Goal: Task Accomplishment & Management: Complete application form

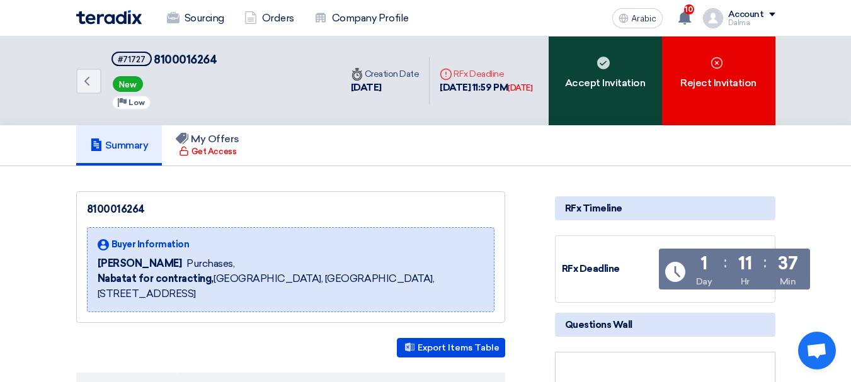
click at [618, 83] on font "Accept Invitation" at bounding box center [605, 83] width 81 height 12
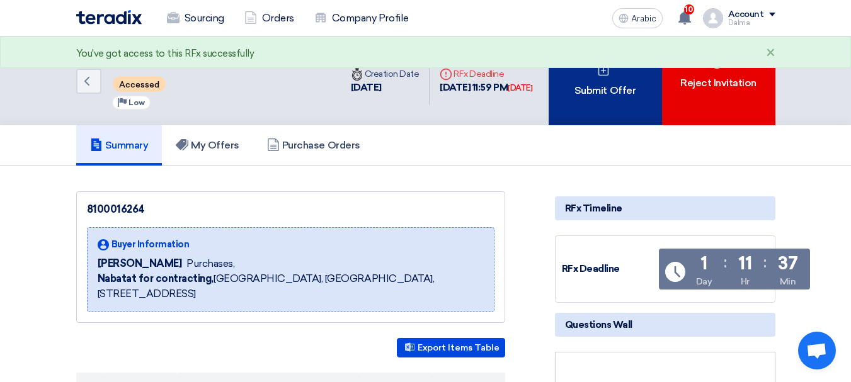
click at [604, 94] on font "Submit Offer" at bounding box center [604, 90] width 61 height 12
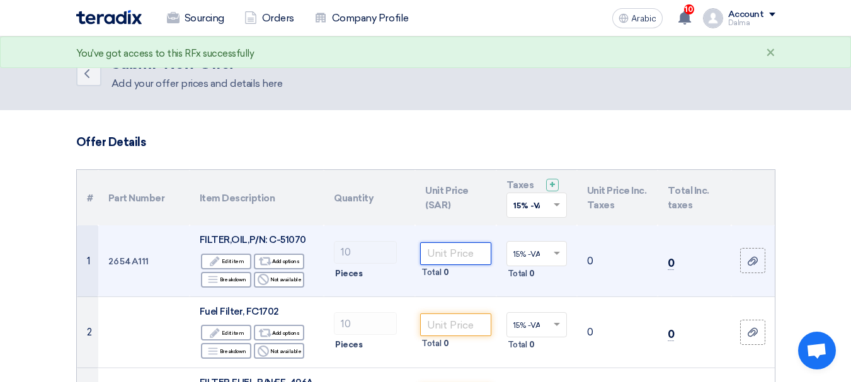
click at [449, 254] on input "number" at bounding box center [455, 253] width 71 height 23
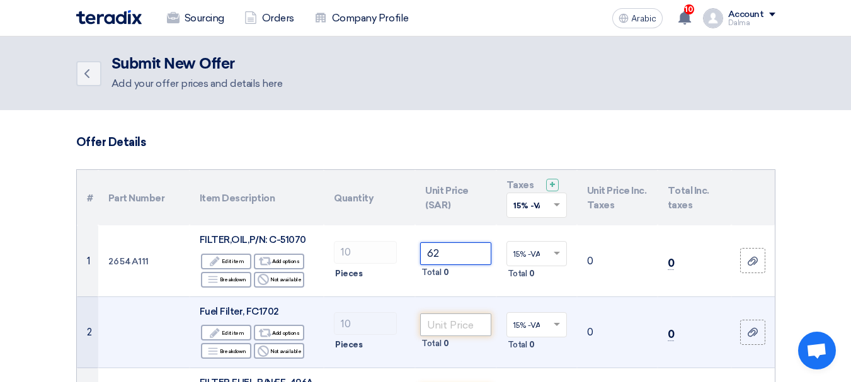
type input "62"
click at [435, 335] on input "number" at bounding box center [455, 325] width 71 height 23
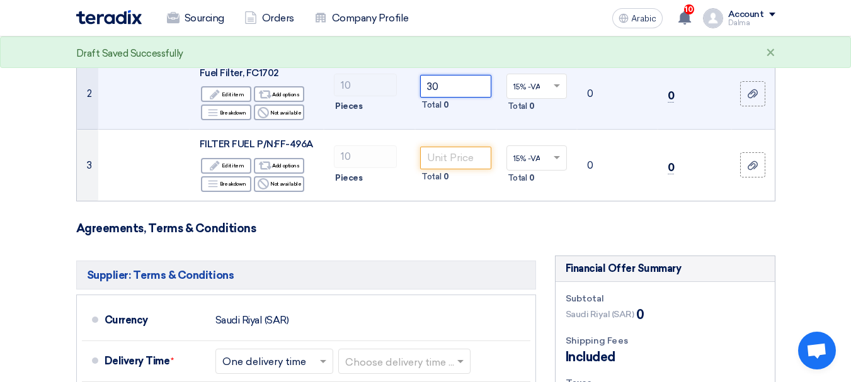
scroll to position [252, 0]
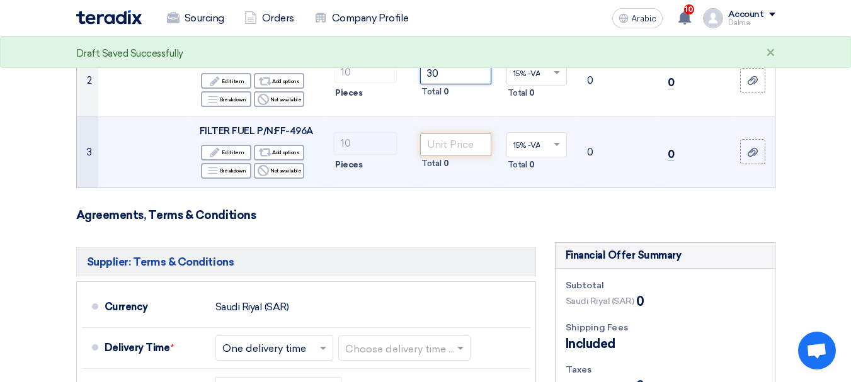
type input "30"
click at [455, 145] on input "number" at bounding box center [455, 145] width 71 height 23
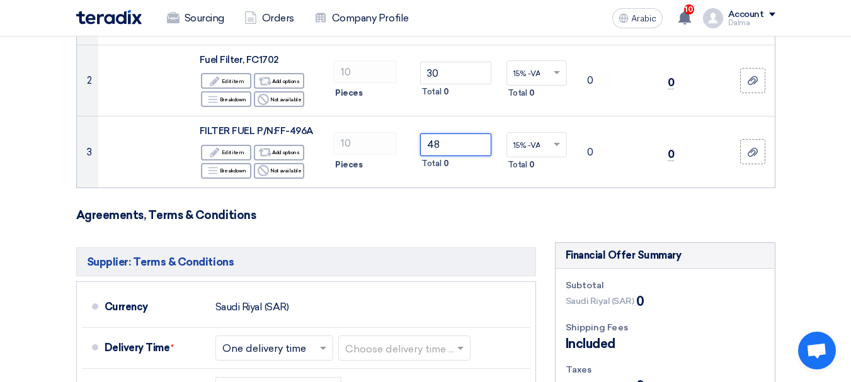
type input "48"
click at [485, 212] on h3 "Agreements, Terms & Conditions" at bounding box center [425, 215] width 699 height 14
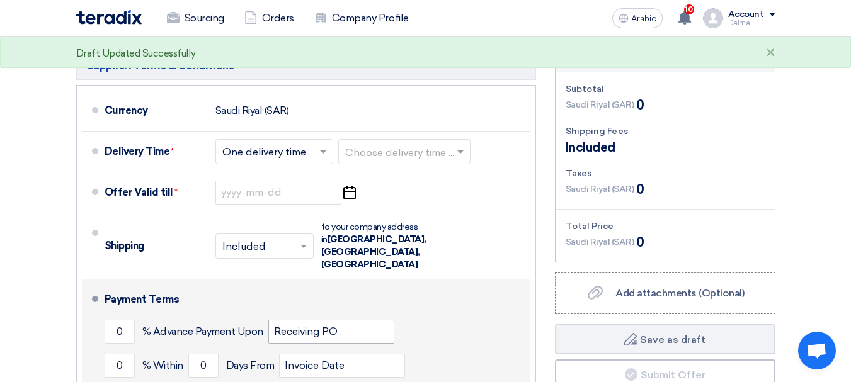
scroll to position [378, 0]
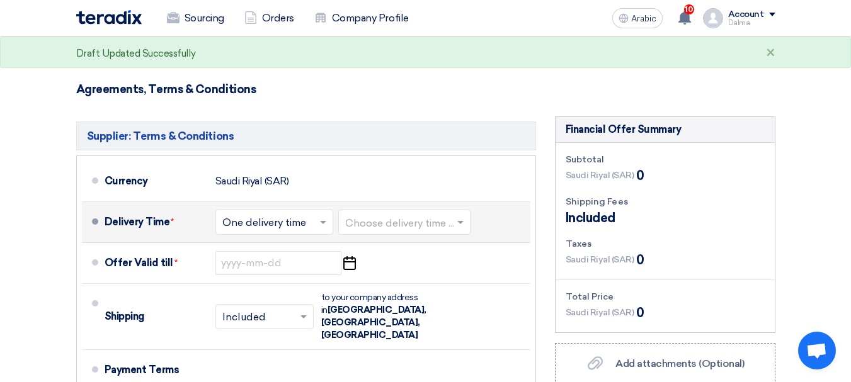
click at [312, 222] on input "text" at bounding box center [274, 223] width 105 height 18
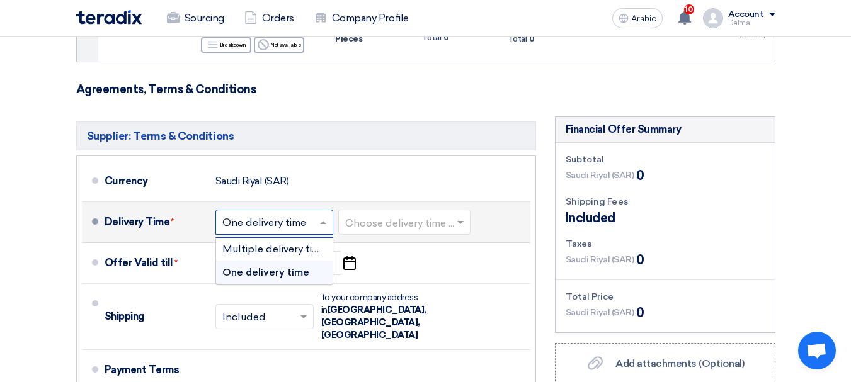
click at [293, 273] on font "One delivery time" at bounding box center [265, 272] width 87 height 12
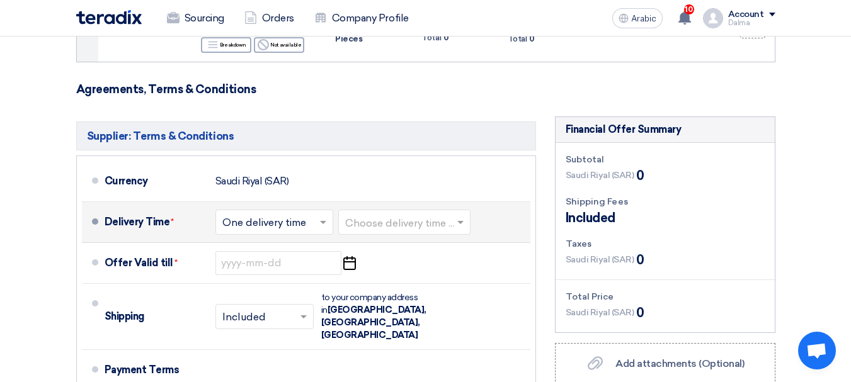
click at [389, 232] on div "Choose delivery time ..." at bounding box center [404, 222] width 132 height 25
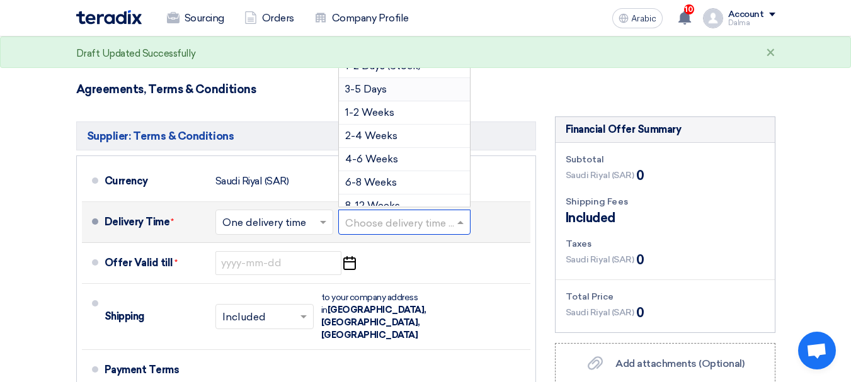
click at [381, 88] on font "3-5 Days" at bounding box center [366, 89] width 42 height 12
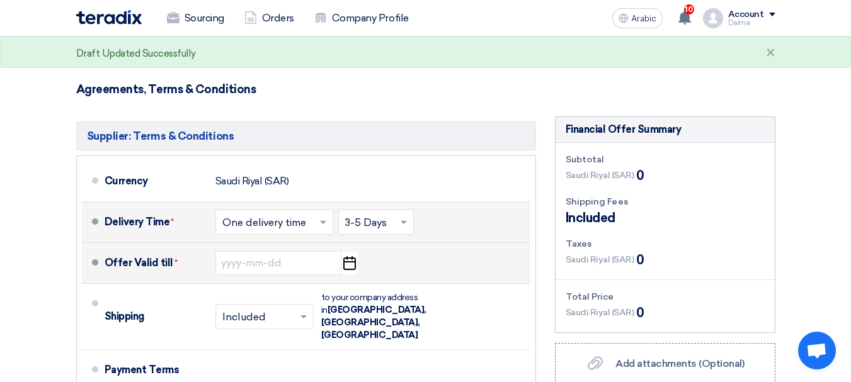
drag, startPoint x: 353, startPoint y: 258, endPoint x: 356, endPoint y: 245, distance: 13.6
click at [353, 258] on use "button" at bounding box center [349, 263] width 13 height 14
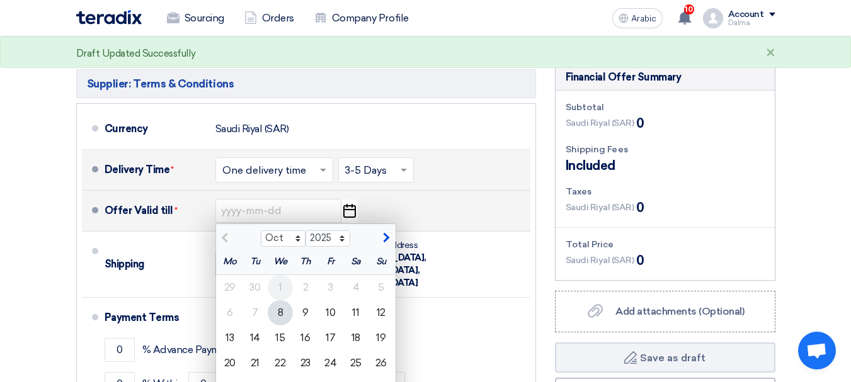
scroll to position [441, 0]
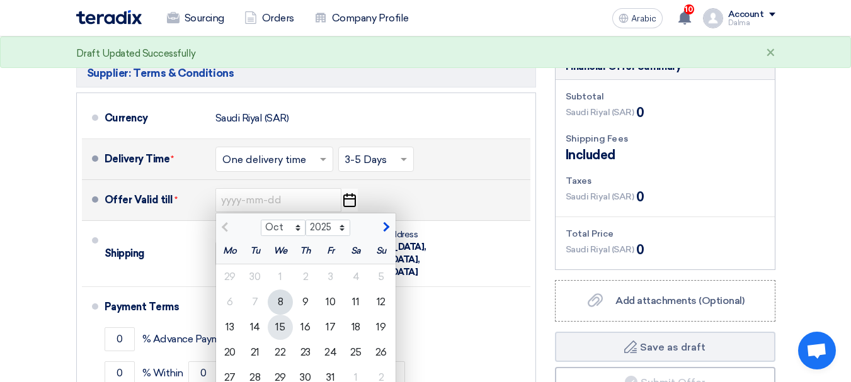
click at [283, 324] on font "15" at bounding box center [279, 327] width 9 height 12
type input "[DATE]"
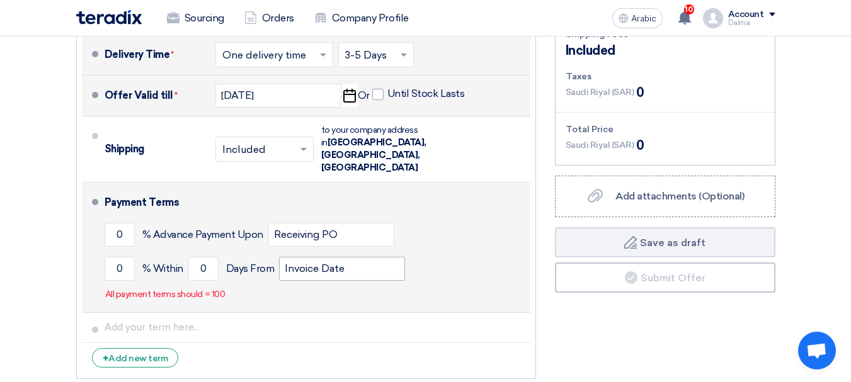
scroll to position [567, 0]
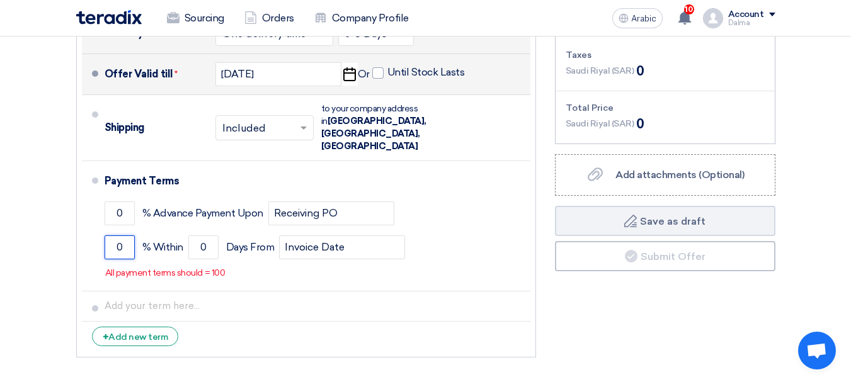
drag, startPoint x: 128, startPoint y: 223, endPoint x: 35, endPoint y: 225, distance: 92.6
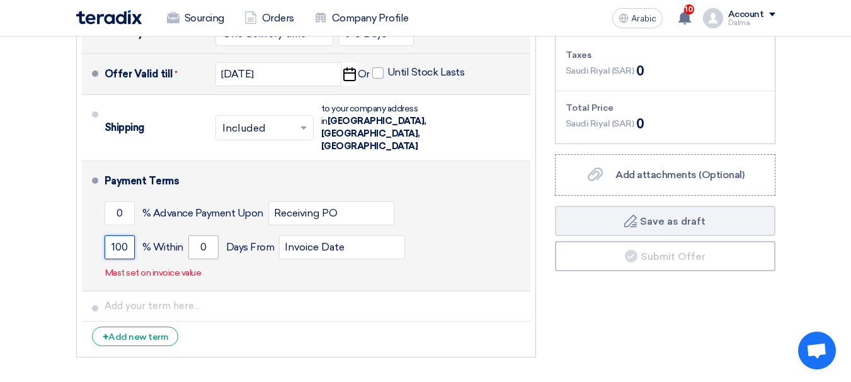
type input "100"
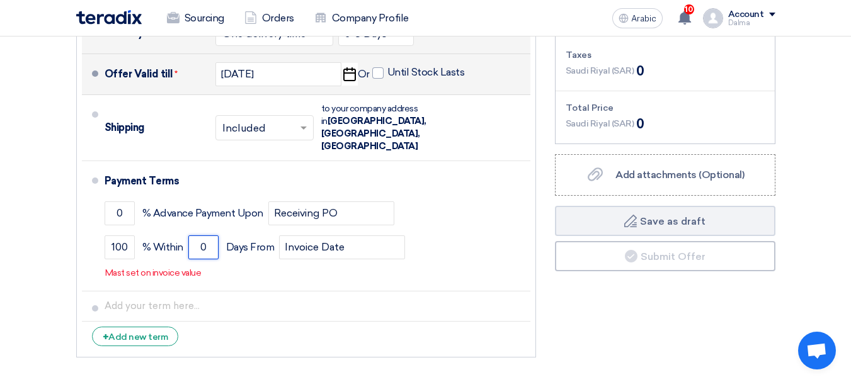
drag, startPoint x: 205, startPoint y: 220, endPoint x: 57, endPoint y: 244, distance: 149.9
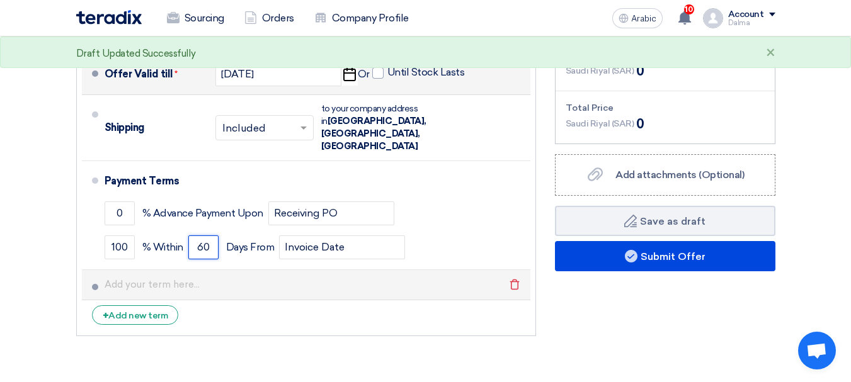
type input "6"
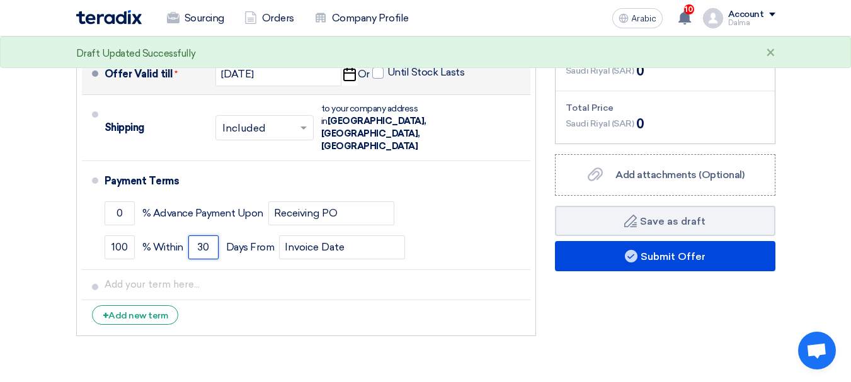
type input "30"
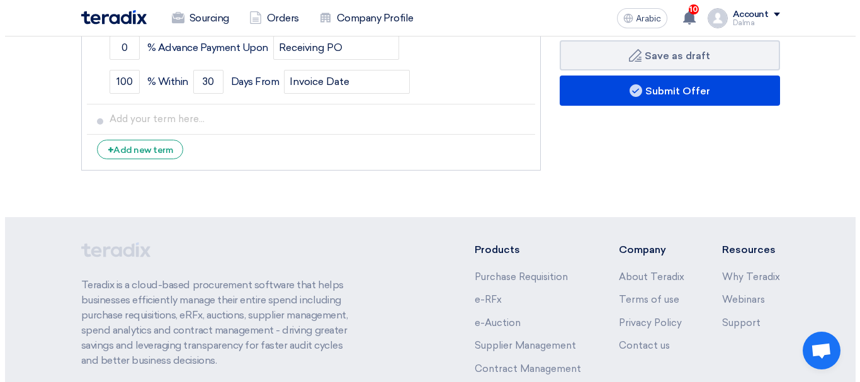
scroll to position [638, 0]
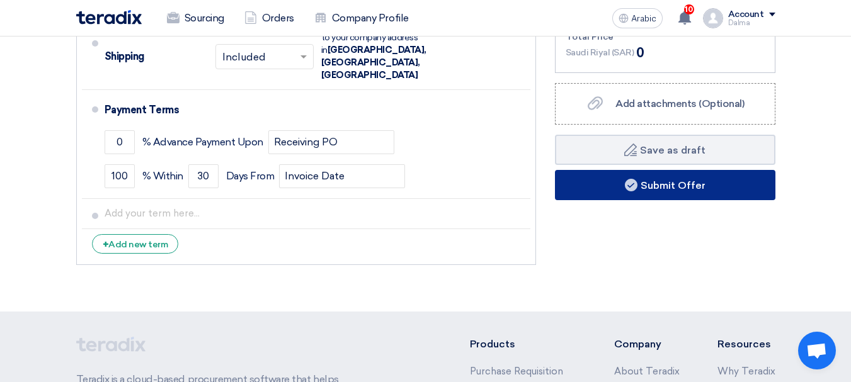
click at [641, 190] on font "Submit Offer" at bounding box center [672, 185] width 65 height 12
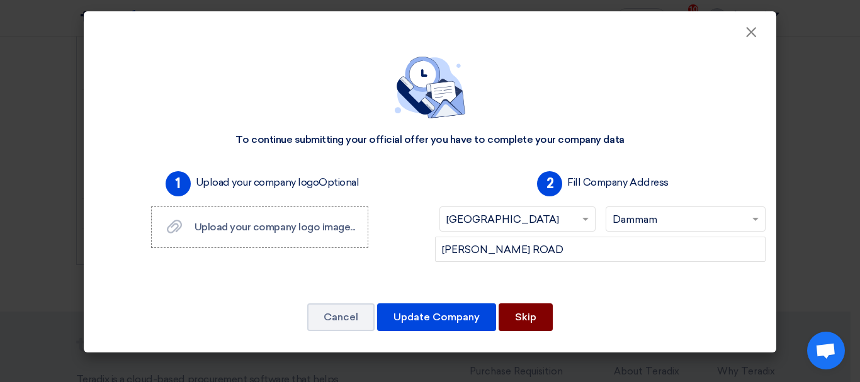
click at [522, 319] on font "Skip" at bounding box center [525, 317] width 21 height 12
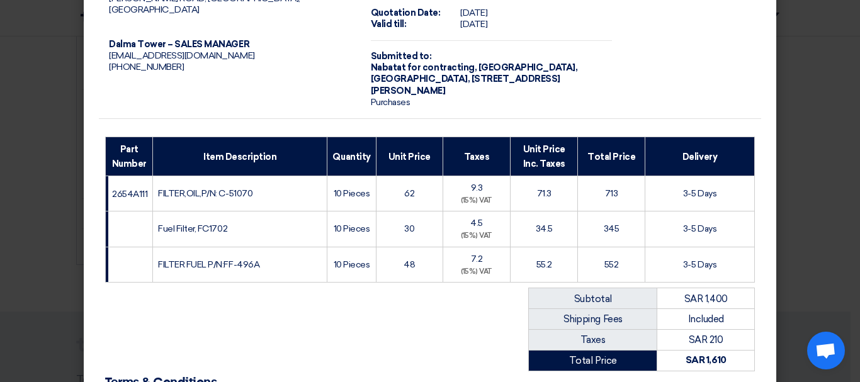
scroll to position [246, 0]
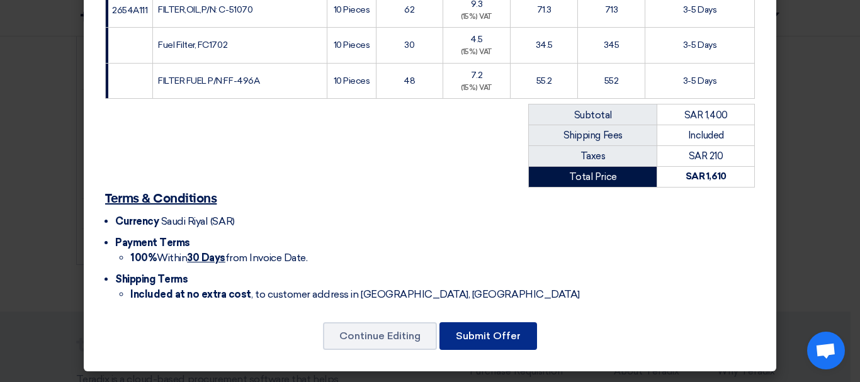
click at [504, 339] on font "Submit Offer" at bounding box center [488, 336] width 65 height 12
